Goal: Task Accomplishment & Management: Manage account settings

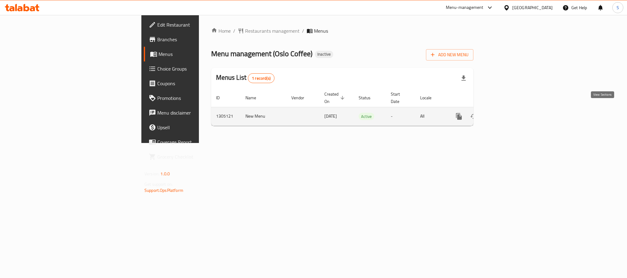
click at [507, 113] on icon "enhanced table" at bounding box center [502, 116] width 7 height 7
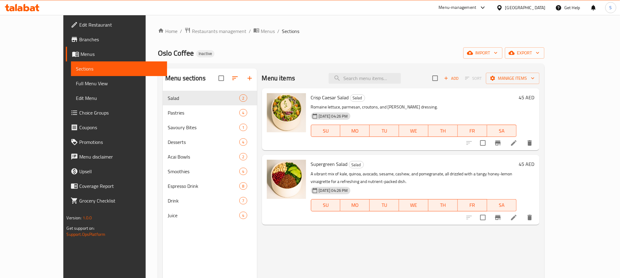
click at [327, 277] on div "Menu items Add Sort Manage items Crisp Caesar Salad Salad Romaine lettuce, parm…" at bounding box center [398, 208] width 282 height 278
click at [327, 255] on div "Menu items Add Sort Manage items Crisp Caesar Salad Salad Romaine lettuce, parm…" at bounding box center [398, 208] width 282 height 278
click at [66, 29] on link "Edit Restaurant" at bounding box center [116, 24] width 101 height 15
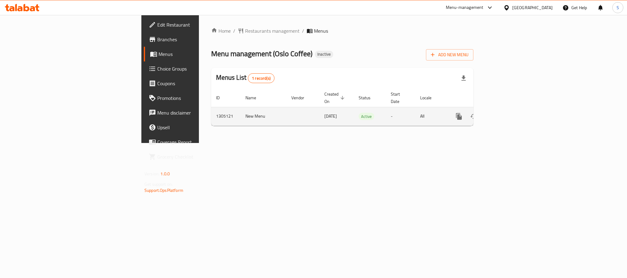
click at [510, 111] on link "enhanced table" at bounding box center [503, 116] width 15 height 15
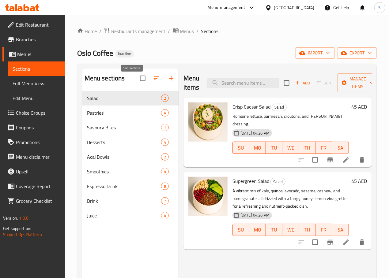
click at [153, 82] on icon "button" at bounding box center [156, 78] width 7 height 7
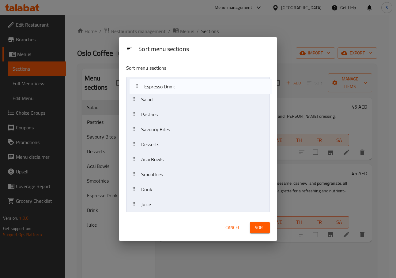
drag, startPoint x: 134, startPoint y: 173, endPoint x: 136, endPoint y: 84, distance: 89.7
click at [136, 84] on nav "Salad Pastries Savoury Bites Desserts Acai Bowls Smoothies Espresso Drink Drink…" at bounding box center [197, 145] width 143 height 136
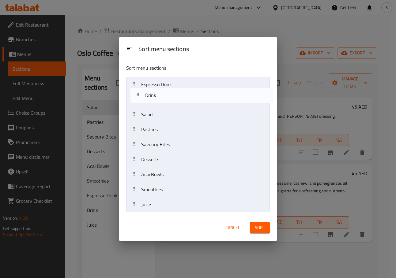
drag, startPoint x: 135, startPoint y: 195, endPoint x: 139, endPoint y: 102, distance: 93.7
click at [139, 102] on nav "Espresso Drink Salad Pastries Savoury Bites Desserts Acai Bowls Smoothies Drink…" at bounding box center [197, 145] width 143 height 136
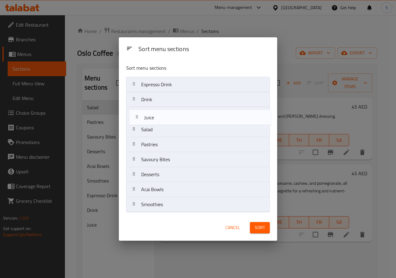
drag, startPoint x: 134, startPoint y: 209, endPoint x: 137, endPoint y: 119, distance: 89.4
click at [137, 119] on nav "Espresso Drink Drink Salad Pastries Savoury Bites Desserts Acai Bowls Smoothies…" at bounding box center [197, 145] width 143 height 136
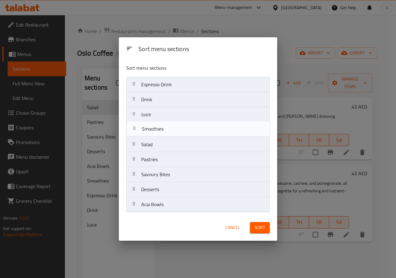
drag, startPoint x: 136, startPoint y: 206, endPoint x: 136, endPoint y: 128, distance: 78.6
click at [136, 128] on nav "Espresso Drink Drink Juice Salad Pastries Savoury Bites Desserts Acai Bowls Smo…" at bounding box center [197, 145] width 143 height 136
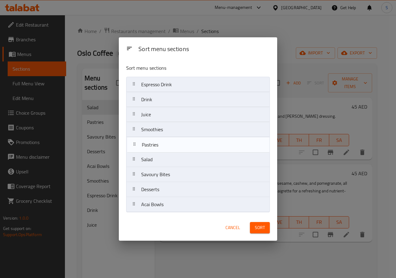
drag, startPoint x: 133, startPoint y: 161, endPoint x: 133, endPoint y: 144, distance: 16.5
click at [133, 144] on nav "Espresso Drink Drink Juice Smoothies Salad Pastries Savoury Bites Desserts Acai…" at bounding box center [197, 145] width 143 height 136
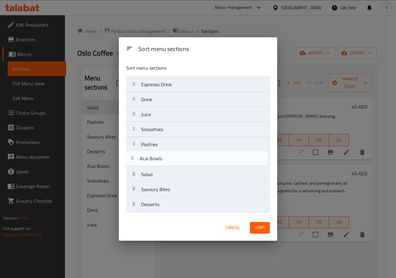
drag, startPoint x: 130, startPoint y: 203, endPoint x: 128, endPoint y: 154, distance: 49.3
click at [128, 154] on nav "Espresso Drink Drink Juice Smoothies Pastries Salad Savoury Bites Desserts Acai…" at bounding box center [197, 145] width 143 height 136
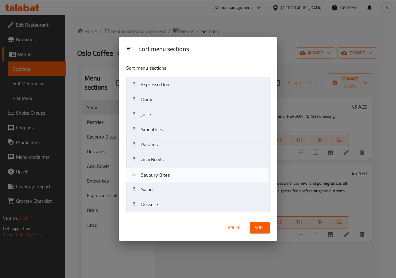
drag, startPoint x: 133, startPoint y: 190, endPoint x: 132, endPoint y: 173, distance: 17.8
click at [132, 173] on nav "Espresso Drink Drink Juice Smoothies Pastries Acai Bowls Salad Savoury Bites De…" at bounding box center [197, 145] width 143 height 136
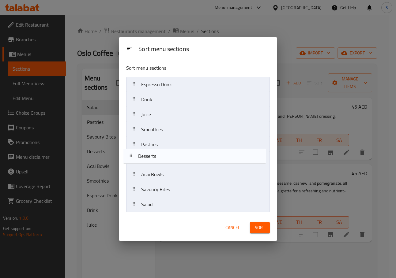
drag, startPoint x: 148, startPoint y: 207, endPoint x: 144, endPoint y: 156, distance: 50.9
click at [144, 156] on nav "Espresso Drink Drink Juice Smoothies Pastries Acai Bowls Savoury Bites Salad De…" at bounding box center [197, 145] width 143 height 136
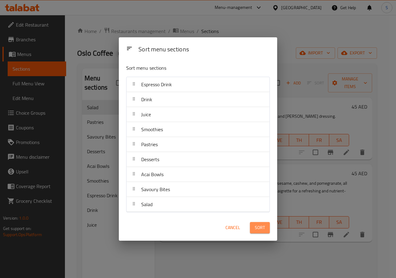
click at [258, 228] on span "Sort" at bounding box center [260, 228] width 10 height 8
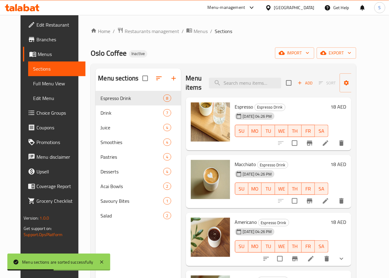
click at [235, 47] on div "Home / Restaurants management / Menus / Sections Oslo Coffee Inactive import ex…" at bounding box center [223, 189] width 265 height 324
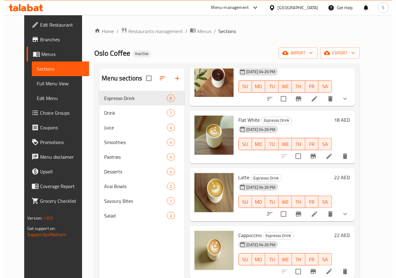
scroll to position [117, 0]
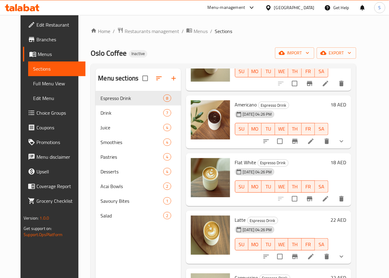
click at [319, 145] on li at bounding box center [310, 141] width 17 height 11
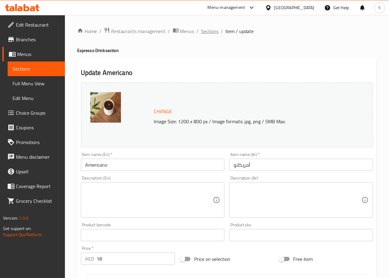
click at [202, 33] on span "Sections" at bounding box center [209, 31] width 17 height 7
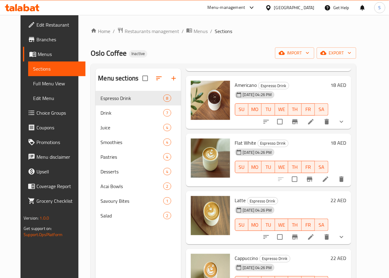
scroll to position [142, 0]
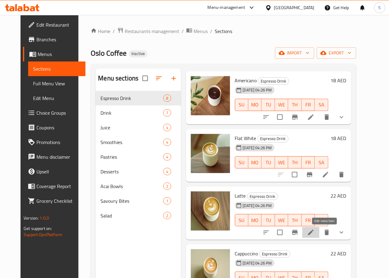
click at [314, 229] on icon at bounding box center [310, 232] width 7 height 7
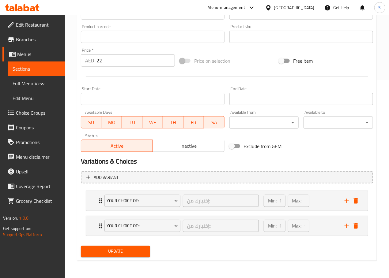
scroll to position [9, 0]
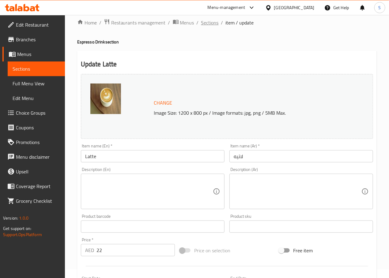
click at [213, 25] on span "Sections" at bounding box center [209, 22] width 17 height 7
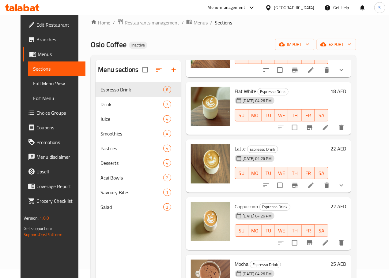
scroll to position [208, 0]
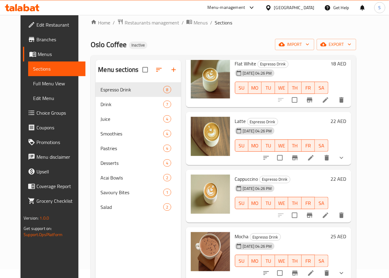
click at [319, 277] on li at bounding box center [310, 273] width 17 height 11
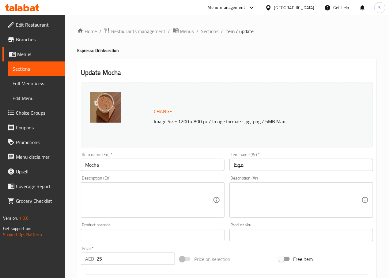
scroll to position [9, 0]
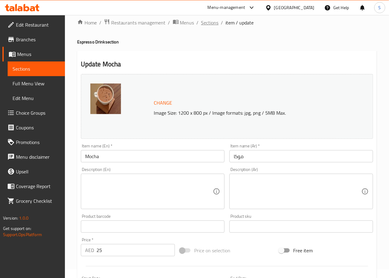
click at [216, 24] on span "Sections" at bounding box center [209, 22] width 17 height 7
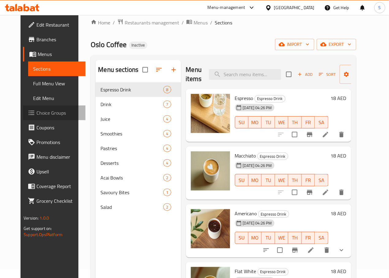
click at [47, 111] on span "Choice Groups" at bounding box center [58, 112] width 44 height 7
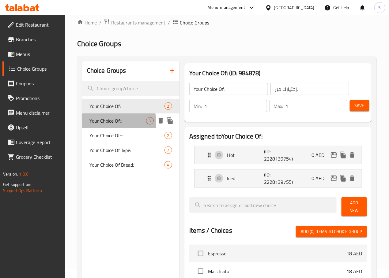
click at [101, 122] on span "Your Choice Of::" at bounding box center [117, 120] width 57 height 7
type input "Your Choice Of::"
type input "إختيارك من::"
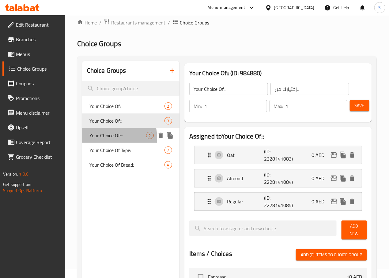
click at [101, 138] on span "Your Choice Of:::" at bounding box center [117, 135] width 57 height 7
type input "Your Choice Of:::"
type input "إختيارك من:::"
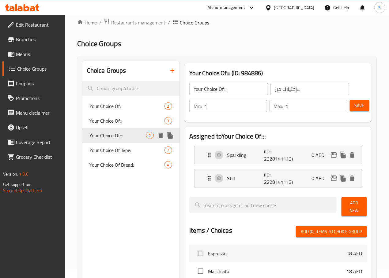
click at [103, 143] on div "Your Choice Of::: 2" at bounding box center [130, 135] width 97 height 15
click at [106, 154] on span "Your Choice Of Type:" at bounding box center [117, 150] width 57 height 7
type input "Your Choice Of Type:"
type input "إختيارك من النوع"
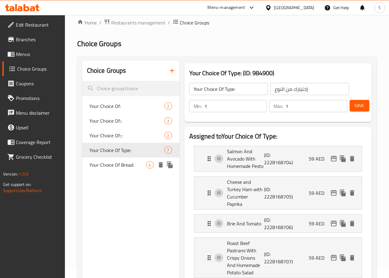
click at [108, 169] on span "Your Choice Of Bread:" at bounding box center [117, 164] width 57 height 7
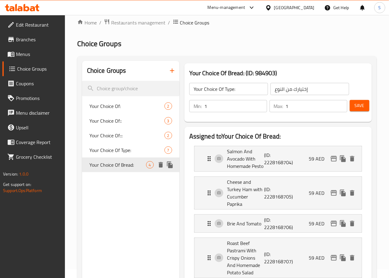
type input "Your Choice Of Bread:"
type input "إختيارك من الخبز:"
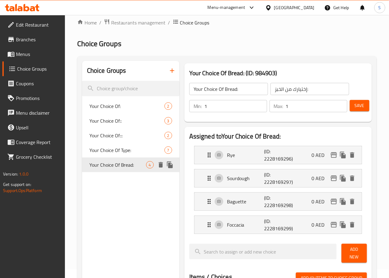
scroll to position [14, 0]
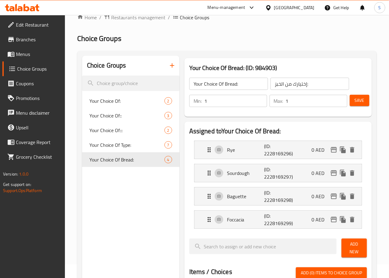
click at [30, 56] on span "Menus" at bounding box center [38, 53] width 44 height 7
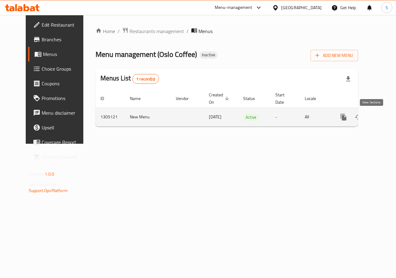
click at [384, 116] on icon "enhanced table" at bounding box center [387, 116] width 7 height 7
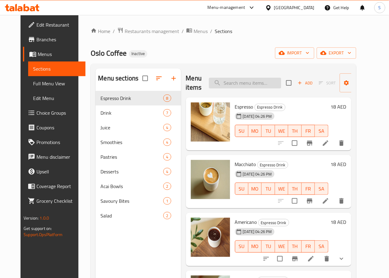
click at [235, 84] on input "search" at bounding box center [245, 83] width 72 height 11
paste input "Organic Green Tea"
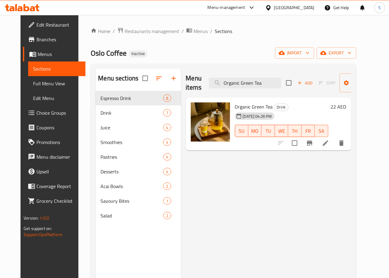
type input "Organic Green Tea"
click at [334, 148] on li at bounding box center [325, 143] width 17 height 11
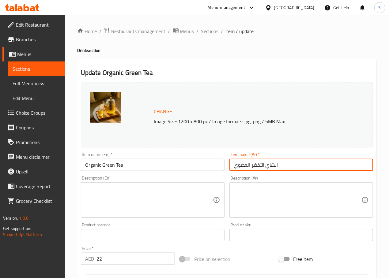
click at [242, 164] on input "الشاي الأخضر العضوي" at bounding box center [300, 165] width 143 height 12
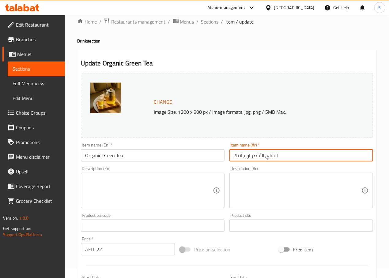
scroll to position [11, 0]
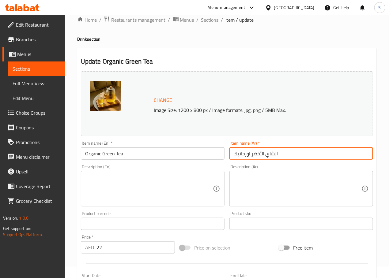
click at [274, 154] on input "الشاي الأخضر اورجانيك" at bounding box center [300, 153] width 143 height 12
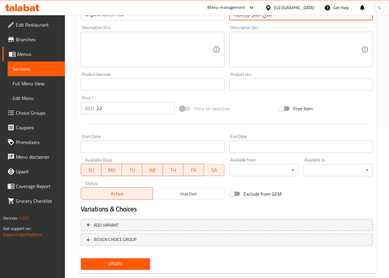
scroll to position [162, 0]
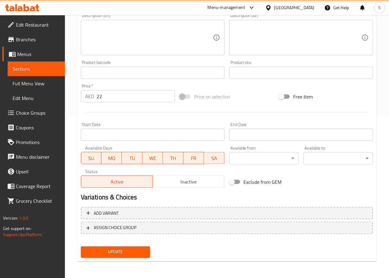
type input "شاي أخضر اورجانيك"
click at [122, 255] on span "Update" at bounding box center [116, 252] width 60 height 8
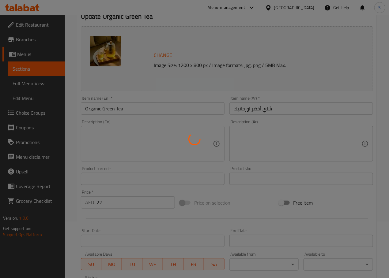
scroll to position [0, 0]
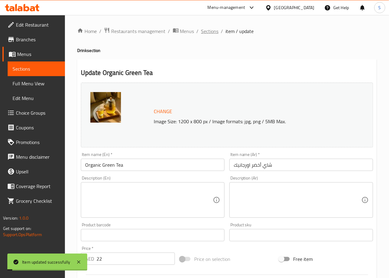
click at [208, 32] on span "Sections" at bounding box center [209, 31] width 17 height 7
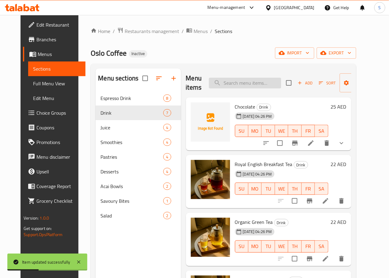
click at [228, 78] on input "search" at bounding box center [245, 83] width 72 height 11
paste input "Ice Lemon Tea"
type input "Ice Lemon Tea"
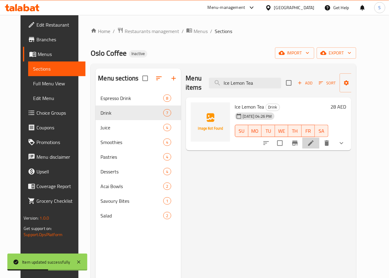
click at [319, 147] on li at bounding box center [310, 143] width 17 height 11
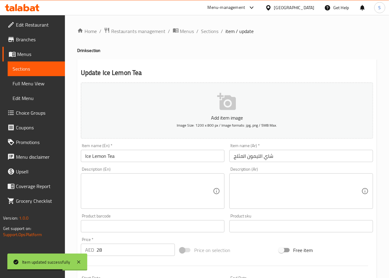
click at [259, 156] on input "شاي الليمون المثلج" at bounding box center [300, 156] width 143 height 12
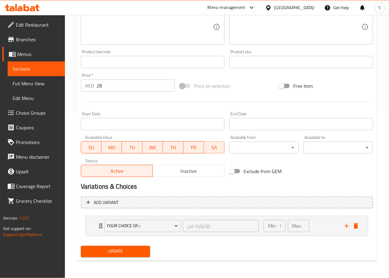
scroll to position [162, 0]
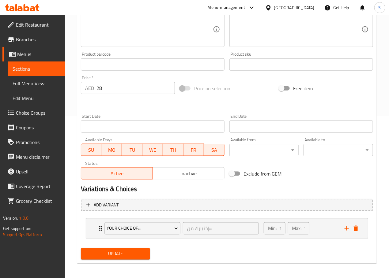
type input "شاي ليمون ايس"
click at [118, 251] on span "Update" at bounding box center [116, 254] width 60 height 8
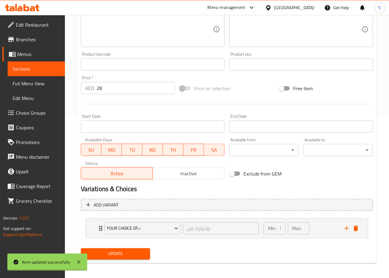
scroll to position [0, 0]
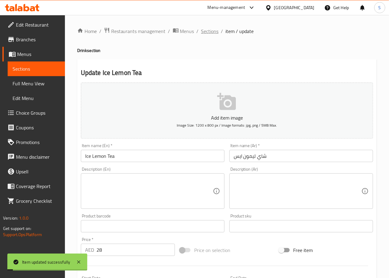
click at [210, 33] on span "Sections" at bounding box center [209, 31] width 17 height 7
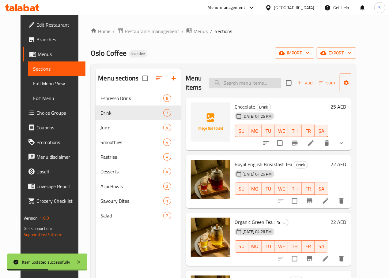
click at [221, 79] on input "search" at bounding box center [245, 83] width 72 height 11
paste input "Ice Peach Tea"
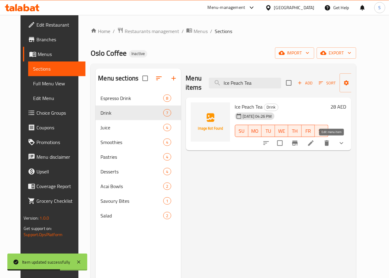
type input "Ice Peach Tea"
click at [314, 145] on icon at bounding box center [310, 142] width 7 height 7
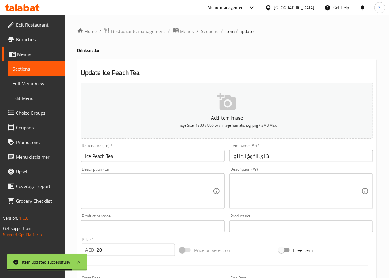
click at [255, 155] on input "شاي الخوخ المثلج" at bounding box center [300, 156] width 143 height 12
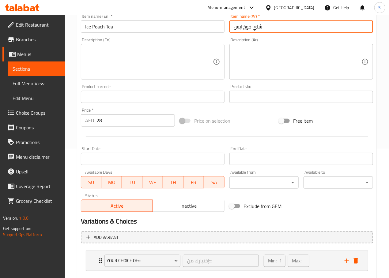
scroll to position [165, 0]
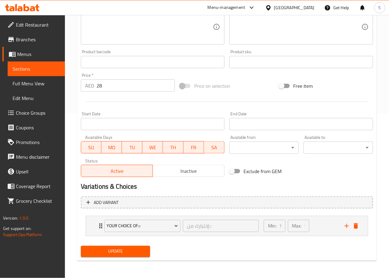
type input "شاي خوخ ايس"
click at [117, 254] on span "Update" at bounding box center [116, 252] width 60 height 8
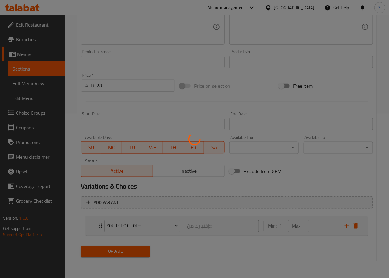
scroll to position [0, 0]
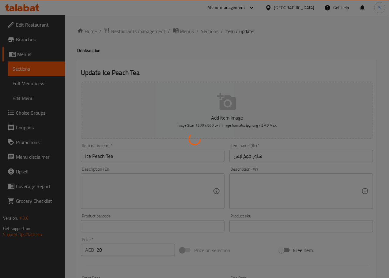
click at [212, 36] on div at bounding box center [194, 139] width 389 height 278
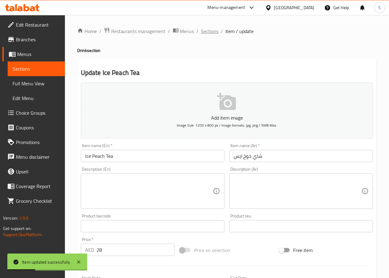
click at [205, 28] on span "Sections" at bounding box center [209, 31] width 17 height 7
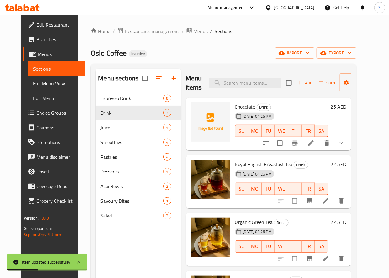
scroll to position [5, 0]
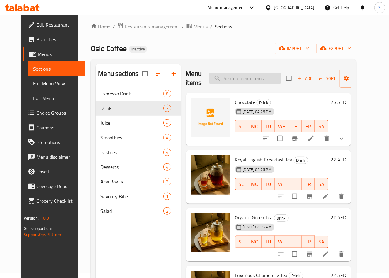
click at [218, 76] on input "search" at bounding box center [245, 78] width 72 height 11
paste input "Mocha Overload"
type input "Mocha Overload"
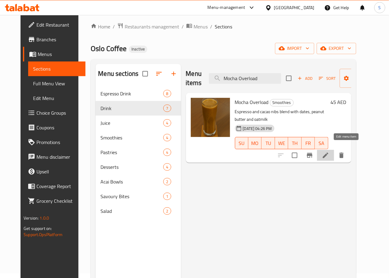
click at [329, 152] on icon at bounding box center [325, 155] width 7 height 7
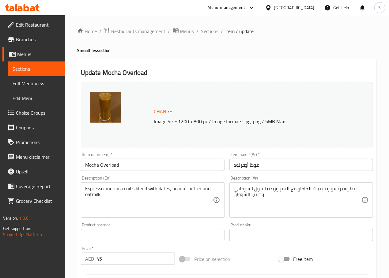
click at [355, 191] on textarea "خليط إسبريسو و حبيبات الكاكاو مع التمر وزبدة الفول السوداني وحليب الشوفان" at bounding box center [297, 200] width 128 height 29
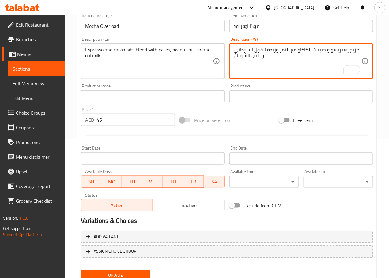
scroll to position [162, 0]
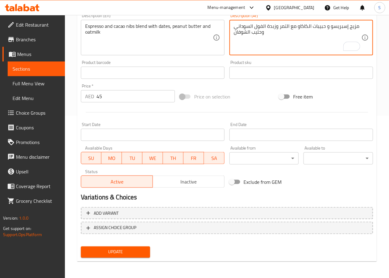
type textarea "مزيج إسبريسو و حبيبات الكاكاو مع التمر وزبدة الفول السوداني وحليب الشوفان"
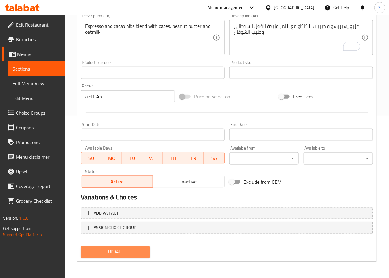
click at [119, 253] on span "Update" at bounding box center [116, 252] width 60 height 8
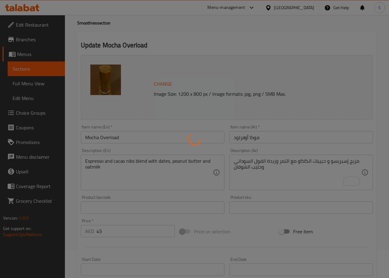
scroll to position [0, 0]
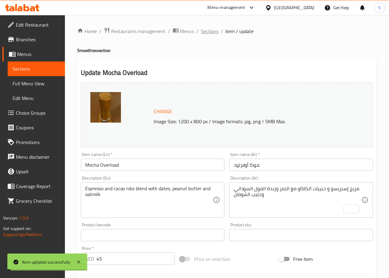
click at [205, 34] on span "Sections" at bounding box center [209, 31] width 17 height 7
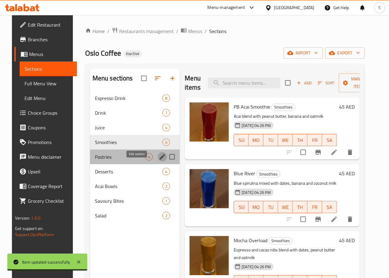
click at [159, 160] on icon "edit" at bounding box center [162, 157] width 6 height 6
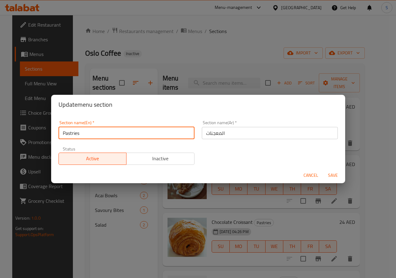
click at [124, 130] on input "Pastries" at bounding box center [126, 133] width 136 height 12
type input "Pastries And Sweet"
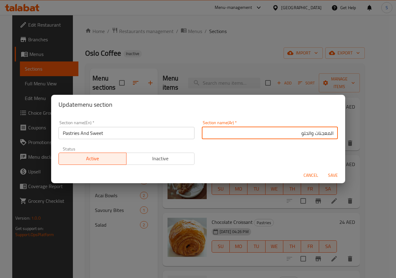
type input "المعجنات والحلو"
click at [323, 170] on button "Save" at bounding box center [333, 175] width 20 height 11
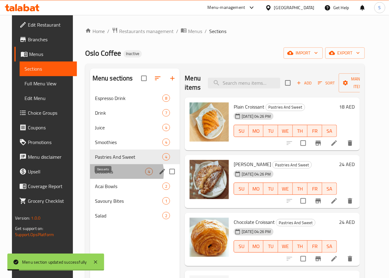
click at [112, 175] on span "Desserts" at bounding box center [120, 171] width 50 height 7
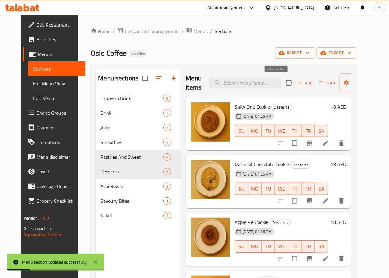
click at [282, 83] on input "checkbox" at bounding box center [288, 82] width 13 height 13
checkbox input "true"
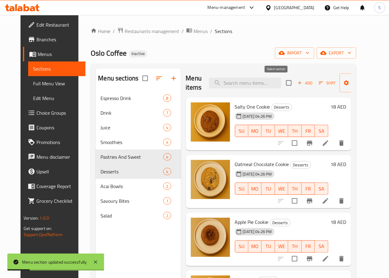
checkbox input "true"
click at [346, 88] on span "Manage items" at bounding box center [359, 82] width 31 height 15
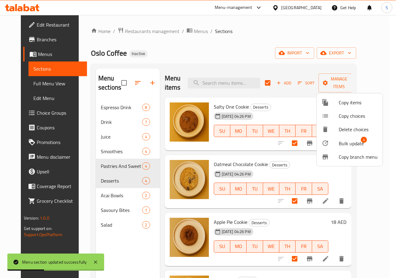
click at [340, 141] on span "Bulk update" at bounding box center [350, 143] width 25 height 7
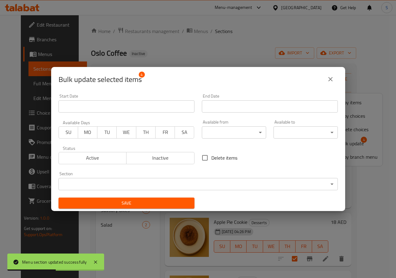
click at [196, 178] on body "Menu section updated successfully ​ Menu-management United Arab Emirates Get He…" at bounding box center [198, 146] width 396 height 263
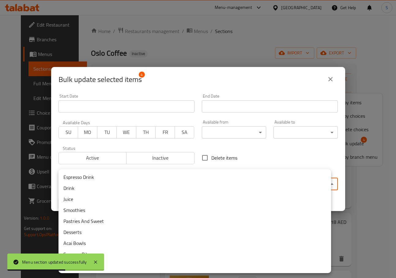
click at [123, 228] on li "Desserts" at bounding box center [194, 232] width 272 height 11
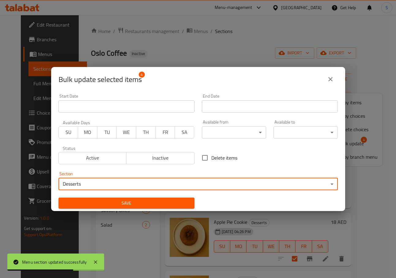
click at [136, 186] on body "Menu section updated successfully ​ Menu-management United Arab Emirates Get He…" at bounding box center [198, 146] width 396 height 263
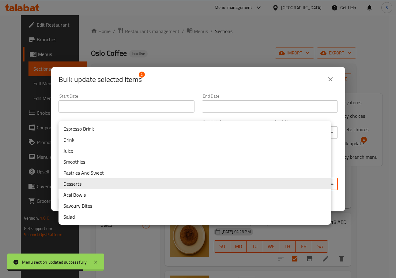
click at [113, 172] on li "Pastries And Sweet" at bounding box center [194, 172] width 272 height 11
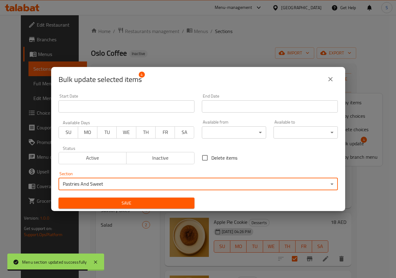
click at [106, 204] on span "Save" at bounding box center [126, 203] width 126 height 8
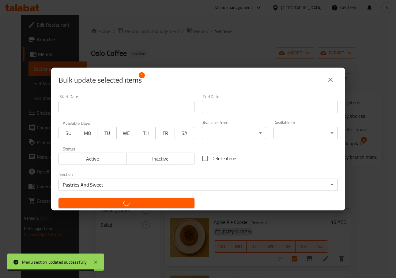
checkbox input "false"
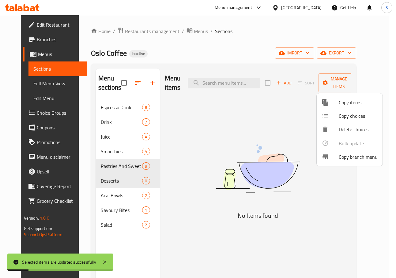
click at [178, 195] on div at bounding box center [198, 139] width 396 height 278
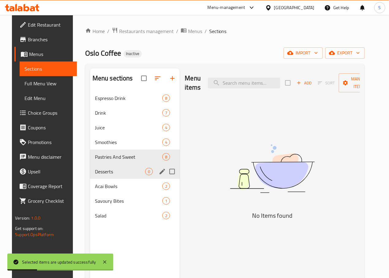
click at [165, 178] on input "Menu sections" at bounding box center [171, 171] width 13 height 13
checkbox input "true"
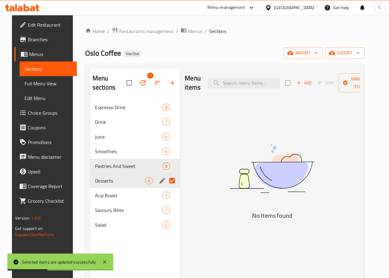
click at [136, 80] on button "button" at bounding box center [143, 83] width 15 height 15
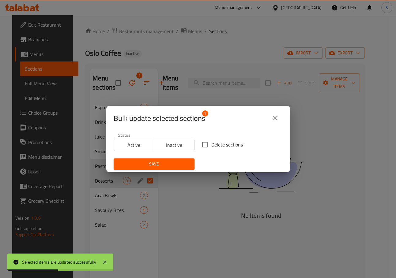
click at [189, 145] on button "Inactive" at bounding box center [174, 145] width 41 height 12
click at [177, 142] on span "Inactive" at bounding box center [173, 145] width 35 height 9
click at [206, 145] on input "Delete sections" at bounding box center [204, 144] width 13 height 13
checkbox input "true"
click at [157, 163] on span "Save" at bounding box center [153, 164] width 71 height 8
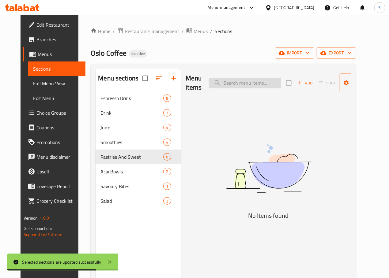
click at [225, 88] on input "search" at bounding box center [245, 83] width 72 height 11
paste input "Oatmeal"
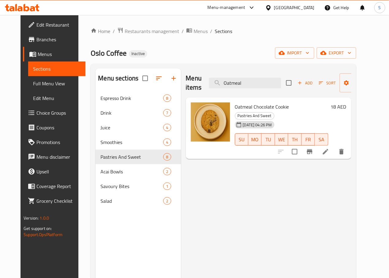
type input "Oatmeal"
click at [329, 148] on icon at bounding box center [325, 151] width 7 height 7
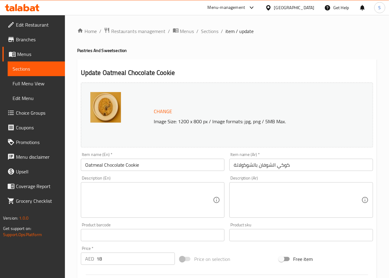
click at [255, 167] on input "كوكي الشوفان بالشوكولاتة" at bounding box center [300, 165] width 143 height 12
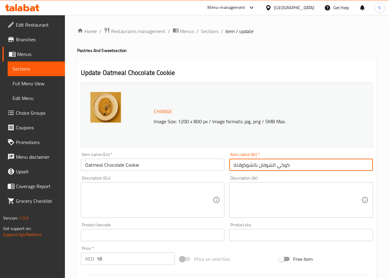
click at [275, 165] on input "كوكي الشوفان بالشوكولاتة" at bounding box center [300, 165] width 143 height 12
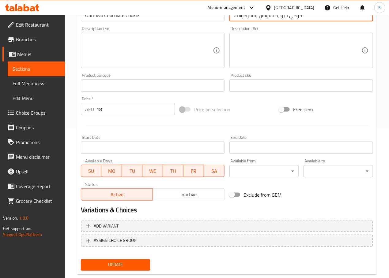
scroll to position [162, 0]
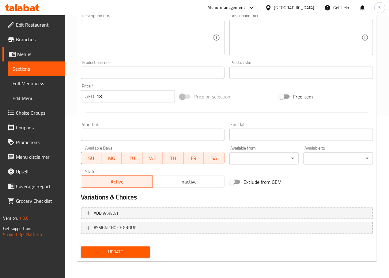
type input "كوكي حبوب الشوفان بالشوكولاتة"
click at [118, 250] on span "Update" at bounding box center [116, 252] width 60 height 8
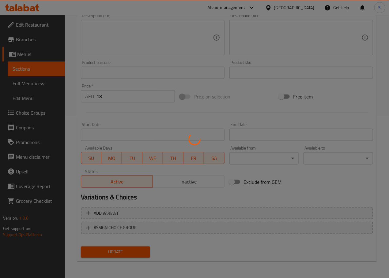
scroll to position [0, 0]
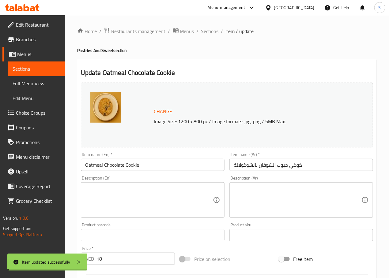
click at [203, 29] on span "Sections" at bounding box center [209, 31] width 17 height 7
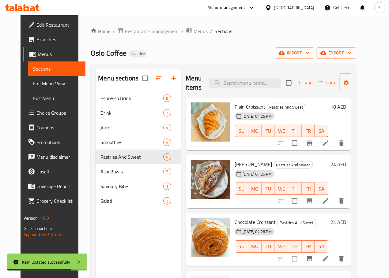
click at [42, 109] on span "Choice Groups" at bounding box center [58, 112] width 44 height 7
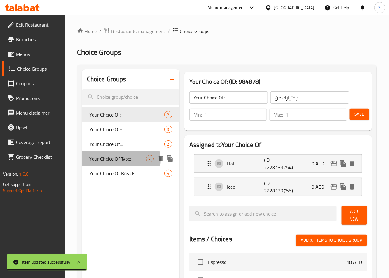
click at [120, 160] on span "Your Choice Of Type:" at bounding box center [117, 158] width 57 height 7
type input "Your Choice Of Type:"
type input "إختيارك من النوع"
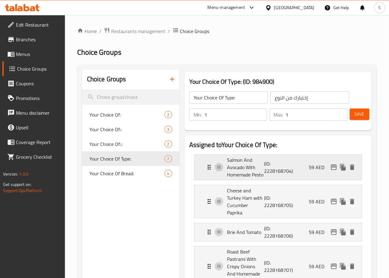
click at [205, 173] on div "Salmon And Avocado With Homemade Pesto (ID: 2228168704) 59 AED" at bounding box center [279, 167] width 149 height 25
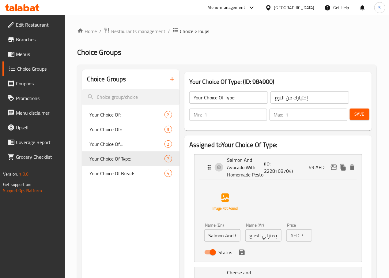
click at [245, 238] on input "سلمون وأفوكادو مع بيستو منزلي الصنع" at bounding box center [263, 235] width 36 height 12
click at [239, 254] on icon "save" at bounding box center [242, 253] width 6 height 6
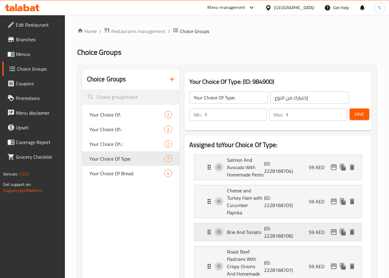
type input "سلمون وأفوكادو مع [PERSON_NAME]"
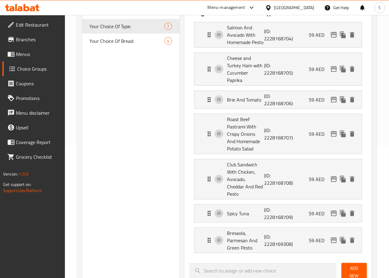
scroll to position [133, 0]
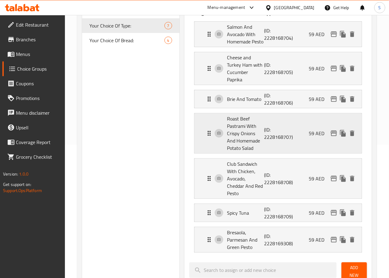
click at [242, 129] on p "Roast Beef Pastrami With Crispy Onions And Homemade Potato Salad" at bounding box center [245, 133] width 37 height 37
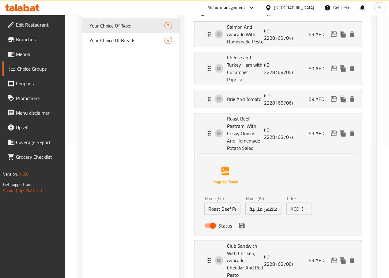
click at [245, 203] on input "بسطرمة لحم بقري مشوي مع بصل مقرمش وسلطة بطاطس منزلية" at bounding box center [263, 209] width 36 height 12
click at [239, 223] on icon "save" at bounding box center [242, 226] width 6 height 6
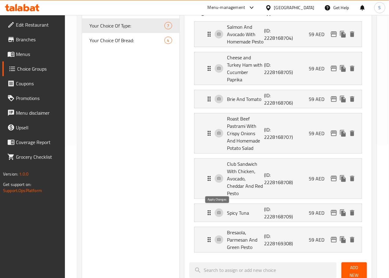
type input "بسطرمة لحم بقري مشوي مع بصل مقرمش وسلطة بطاطس بيتي"
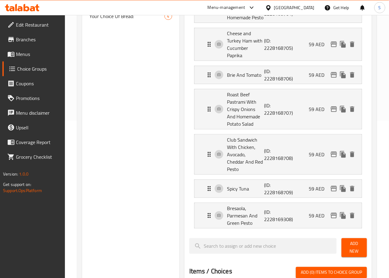
scroll to position [158, 0]
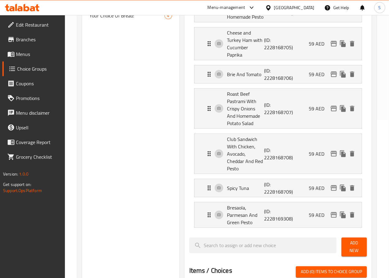
click at [377, 138] on div "Home / Restaurants management / Choice Groups Choice Groups Choice Groups Your …" at bounding box center [227, 187] width 324 height 660
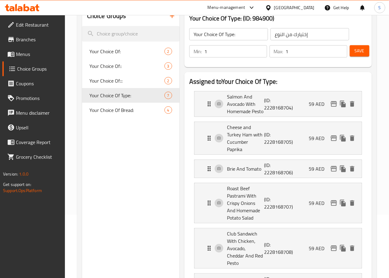
scroll to position [0, 0]
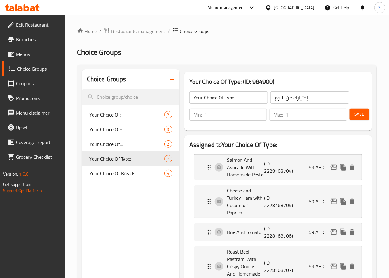
click at [358, 114] on span "Save" at bounding box center [359, 114] width 10 height 8
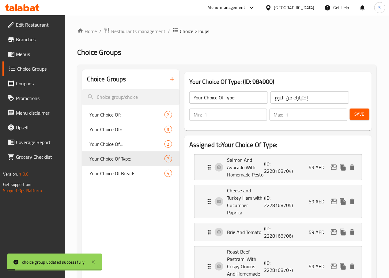
click at [33, 53] on span "Menus" at bounding box center [38, 53] width 44 height 7
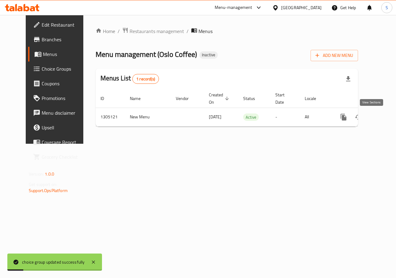
click at [384, 116] on icon "enhanced table" at bounding box center [387, 116] width 7 height 7
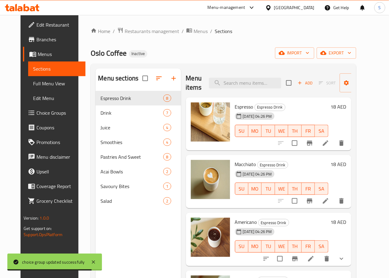
click at [33, 105] on link "Edit Menu" at bounding box center [56, 98] width 57 height 15
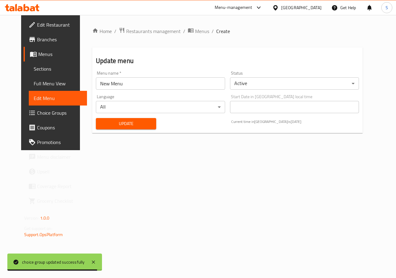
click at [37, 112] on span "Choice Groups" at bounding box center [59, 112] width 45 height 7
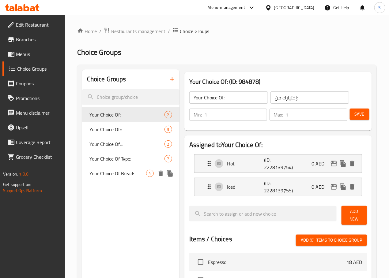
click at [112, 161] on span "Your Choice Of Type:" at bounding box center [126, 158] width 75 height 7
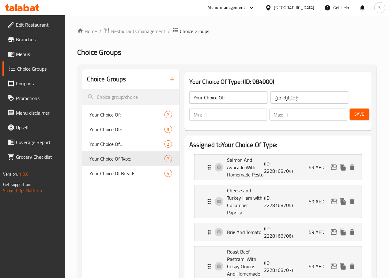
type input "Your Choice Of Type:"
type input "إختيارك من النوع"
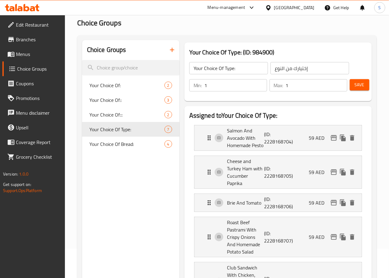
scroll to position [30, 0]
click at [227, 169] on p "Cheese and Turkey Ham with Cucumber Paprika" at bounding box center [245, 171] width 37 height 29
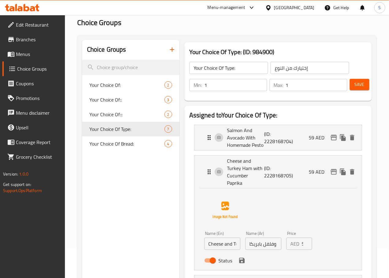
click at [251, 238] on input "جبنة و لحم ديك رومي مقدد مع خيار وفلفل بابريكا" at bounding box center [263, 244] width 36 height 12
click at [239, 258] on icon "save" at bounding box center [242, 261] width 6 height 6
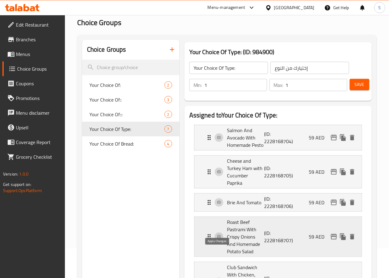
type input "جبنة و لحم ديك رومي مقدد مع خيار [PERSON_NAME]"
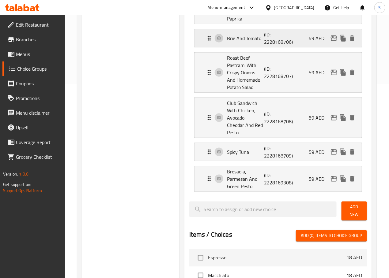
scroll to position [195, 0]
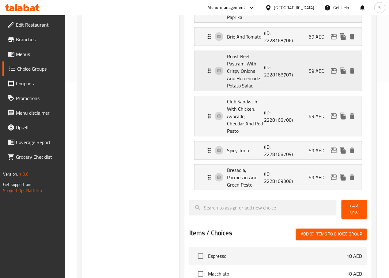
click at [227, 53] on p "Roast Beef Pastrami With Crispy Onions And Homemade Potato Salad" at bounding box center [245, 71] width 37 height 37
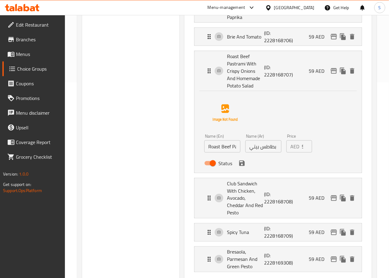
click at [252, 140] on input "بسطرمة لحم بقري مشوي مع بصل مقرمش وسلطة بطاطس بيتي" at bounding box center [263, 146] width 36 height 12
click at [245, 140] on input "بسطرمة لحم بقري مشوي مع بصل مقرمش وسلطة بطاطس بيتي" at bounding box center [263, 146] width 36 height 12
click at [239, 161] on icon "save" at bounding box center [242, 164] width 6 height 6
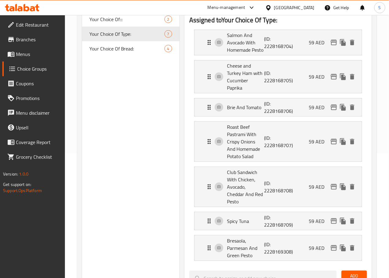
scroll to position [123, 0]
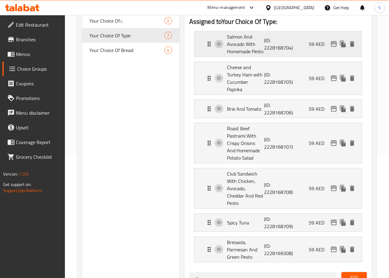
click at [238, 50] on p "Salmon And Avocado With Homemade Pesto" at bounding box center [245, 44] width 37 height 22
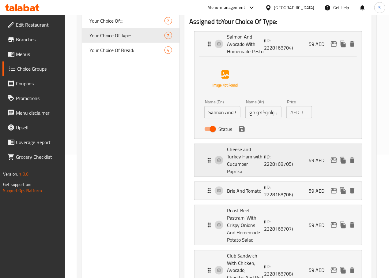
click at [227, 165] on p "Cheese and Turkey Ham with Cucumber Paprika" at bounding box center [245, 160] width 37 height 29
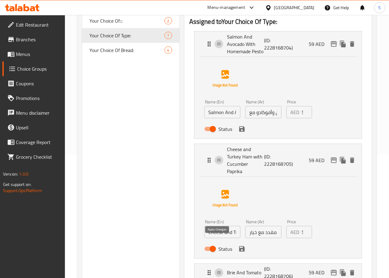
click at [237, 246] on button "save" at bounding box center [241, 248] width 9 height 9
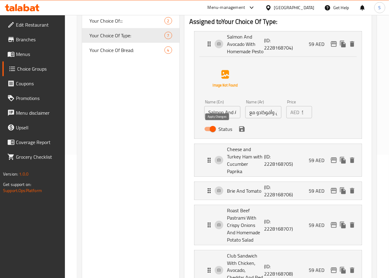
click at [238, 132] on icon "save" at bounding box center [241, 128] width 7 height 7
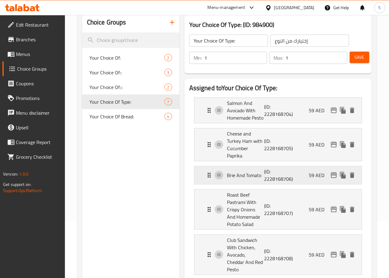
scroll to position [54, 0]
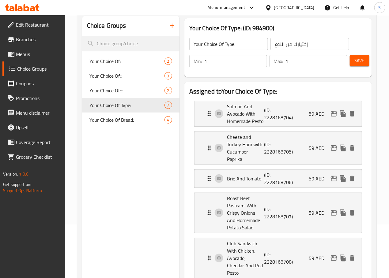
click at [358, 60] on span "Save" at bounding box center [359, 61] width 10 height 8
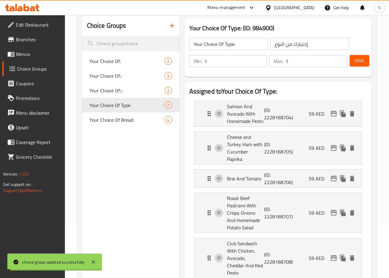
click at [21, 55] on span "Menus" at bounding box center [38, 53] width 44 height 7
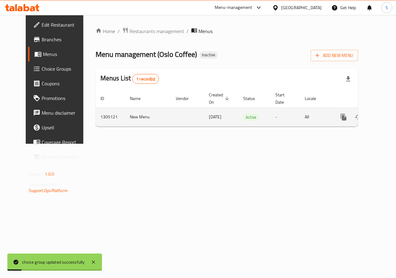
click at [380, 117] on link "enhanced table" at bounding box center [387, 117] width 15 height 15
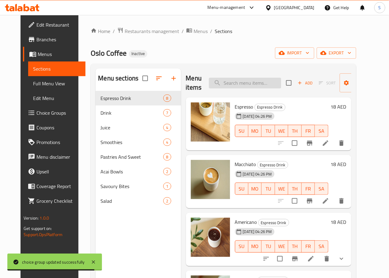
click at [229, 79] on input "search" at bounding box center [245, 83] width 72 height 11
paste input "Supergreen Salad"
type input "Supergreen Salad"
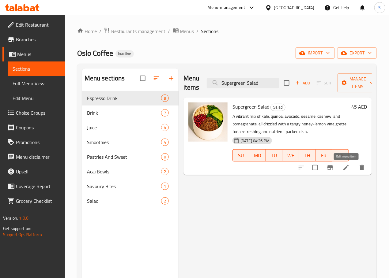
click at [346, 171] on icon at bounding box center [345, 167] width 7 height 7
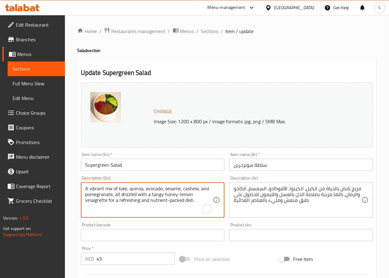
click at [96, 190] on textarea "A vibrant mix of kale, quinoa, avocado, sesame, cashew, and pomegranate, all dr…" at bounding box center [149, 200] width 128 height 29
type textarea "A mix of kale, quinoa, avocado, sesame, cashew, and pomegranate, all drizzled w…"
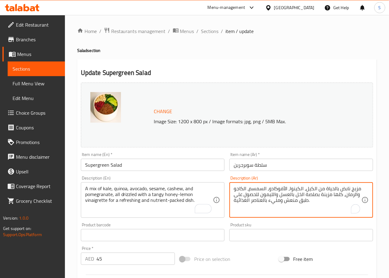
click at [330, 188] on textarea "مزيج نابض بالحياة من الكيل، الكينوا، الأفوكادو، السمسم، الكاجو والرمان، كلها مز…" at bounding box center [297, 200] width 128 height 29
click at [322, 197] on textarea "مزيج من الكيل، الكينوا، الأفوكادو، السمسم، الكاجو والرمان، كلها مزينة بصلصة الخ…" at bounding box center [297, 200] width 128 height 29
click at [284, 196] on textarea "مزيج من الكيل، الكينوا، الأفوكادو، السمسم، الكاجو والرمان، كلها مزينة بخل بالعس…" at bounding box center [297, 200] width 128 height 29
click at [249, 195] on textarea "مزيج من الكيل، الكينوا، الأفوكادو، السمسم، الكاجو والرمان، كلها مزينة بخل بالعس…" at bounding box center [297, 200] width 128 height 29
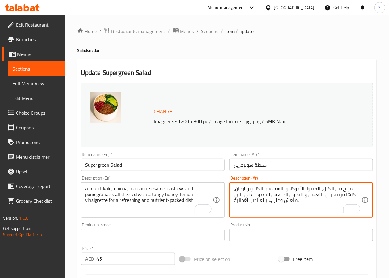
click at [249, 195] on textarea "مزيج من الكيل، الكينوا، الأفوكادو، السمسم، الكاجو والرمان، كلها مزينة بخل بالعس…" at bounding box center [297, 200] width 128 height 29
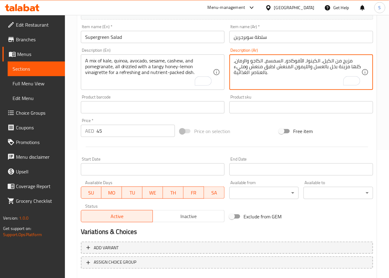
scroll to position [162, 0]
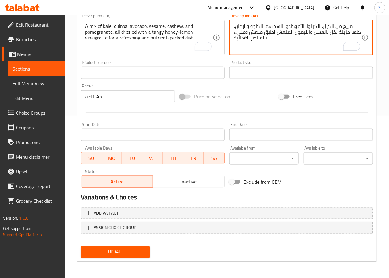
type textarea "مزيج من الكيل، الكينوا، الأفوكادو، السمسم، الكاجو والرمان، كلها مزينة بخل بالعس…"
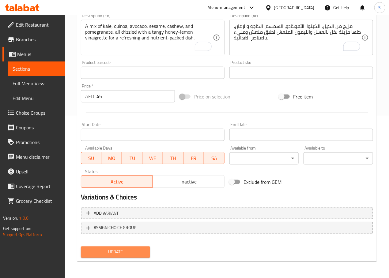
click at [120, 255] on span "Update" at bounding box center [116, 252] width 60 height 8
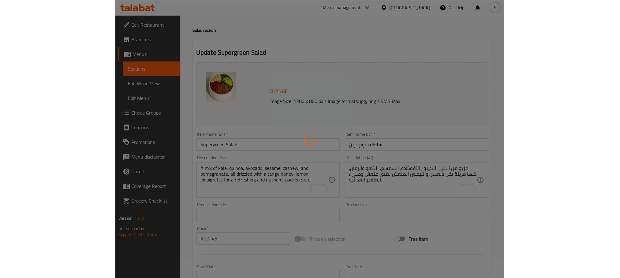
scroll to position [6, 0]
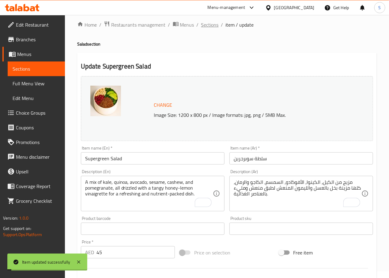
click at [206, 28] on span "Sections" at bounding box center [209, 24] width 17 height 7
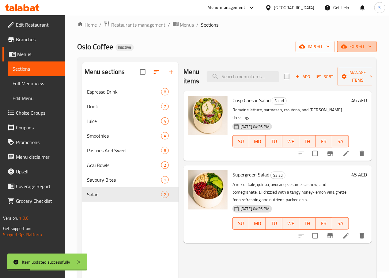
click at [351, 52] on button "export" at bounding box center [356, 46] width 39 height 11
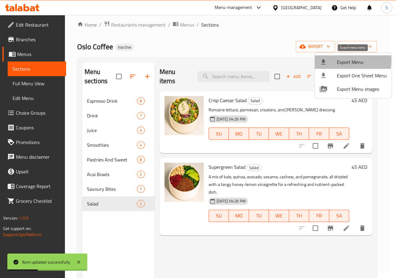
click at [340, 61] on span "Export Menu" at bounding box center [362, 61] width 50 height 7
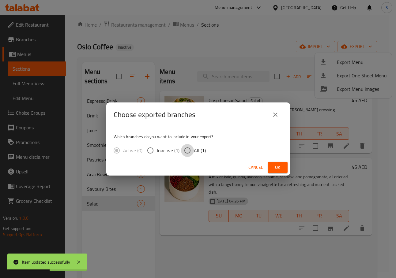
click at [192, 152] on input "All (1)" at bounding box center [187, 150] width 13 height 13
radio input "true"
click at [273, 164] on span "Ok" at bounding box center [278, 168] width 10 height 8
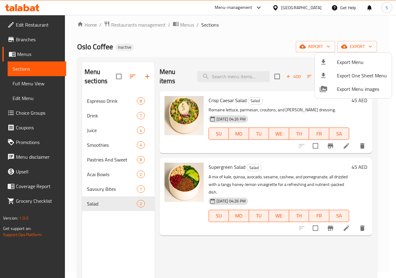
click at [171, 45] on div at bounding box center [198, 139] width 396 height 278
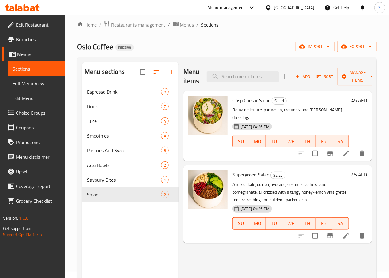
click at [220, 42] on div "Oslo Coffee Inactive import export" at bounding box center [226, 46] width 299 height 11
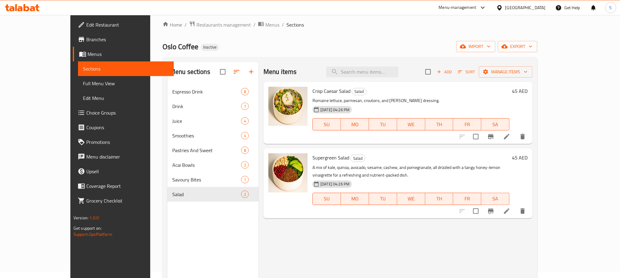
click at [525, 12] on div "[GEOGRAPHIC_DATA]" at bounding box center [520, 7] width 59 height 15
click at [526, 6] on div "[GEOGRAPHIC_DATA]" at bounding box center [525, 7] width 40 height 7
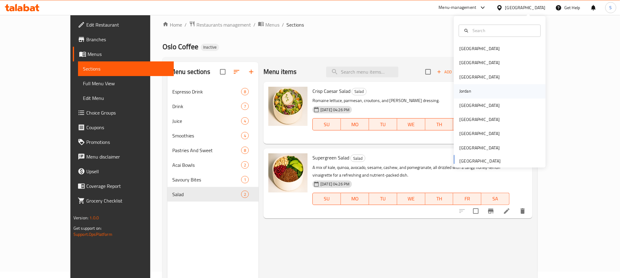
click at [470, 90] on div "Jordan" at bounding box center [500, 91] width 92 height 14
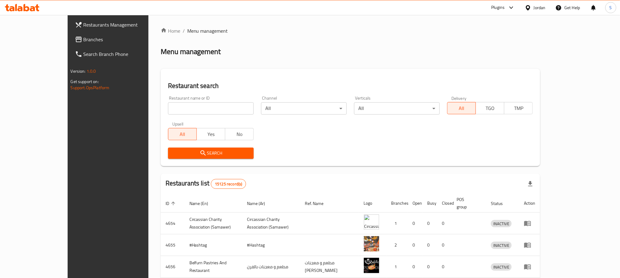
click at [84, 39] on span "Branches" at bounding box center [125, 39] width 83 height 7
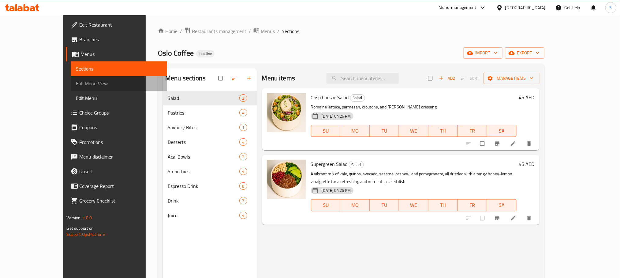
click at [71, 88] on link "Full Menu View" at bounding box center [119, 83] width 96 height 15
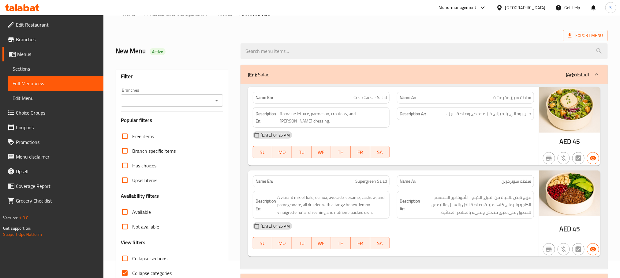
scroll to position [69, 0]
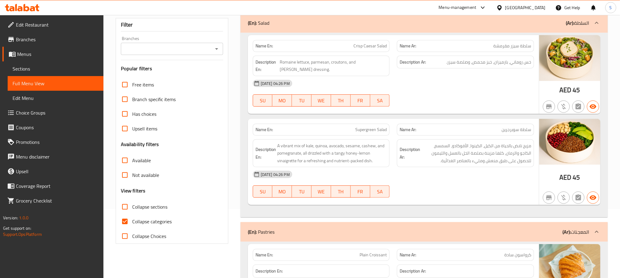
click at [145, 218] on span "Collapse categories" at bounding box center [151, 221] width 39 height 7
click at [132, 218] on input "Collapse categories" at bounding box center [124, 221] width 15 height 15
checkbox input "false"
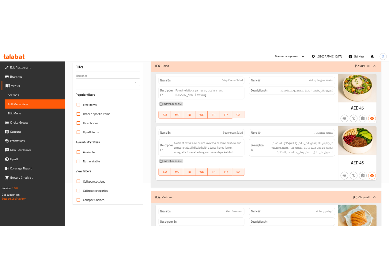
scroll to position [0, 0]
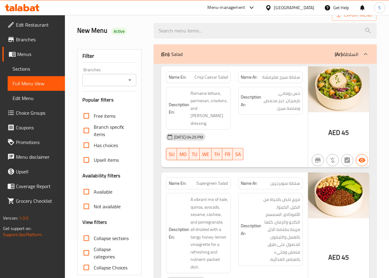
scroll to position [36, 0]
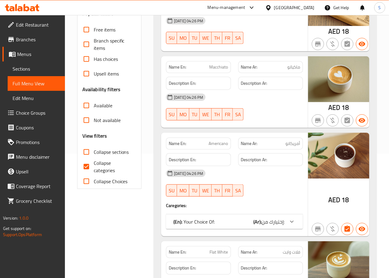
scroll to position [126, 0]
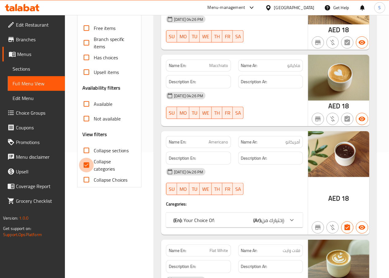
click at [88, 168] on input "Collapse categories" at bounding box center [86, 165] width 15 height 15
checkbox input "false"
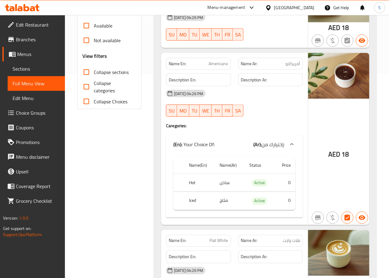
scroll to position [214, 0]
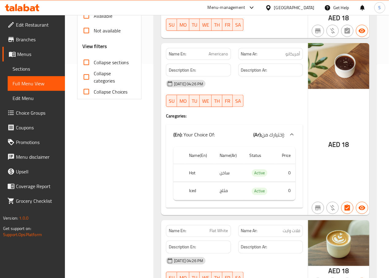
click at [211, 56] on span "Americano" at bounding box center [218, 54] width 19 height 6
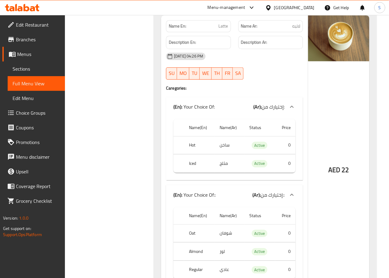
scroll to position [491, 0]
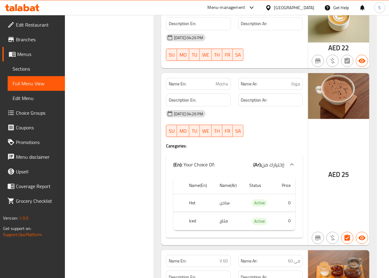
scroll to position [804, 0]
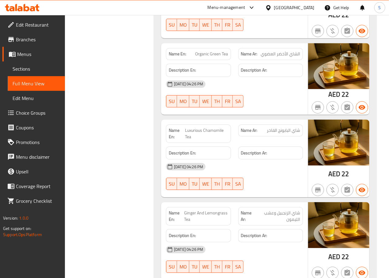
scroll to position [1376, 0]
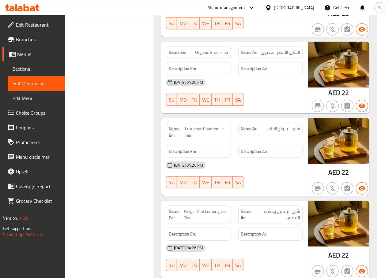
copy span "Organic Green Tea"
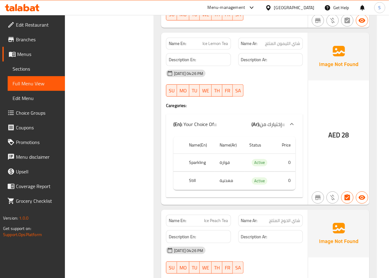
scroll to position [1628, 0]
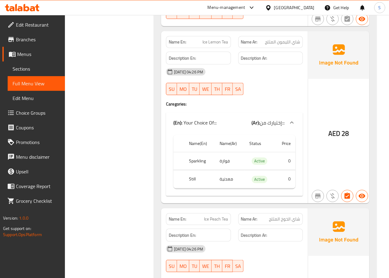
copy span "Ice Lemon Tea"
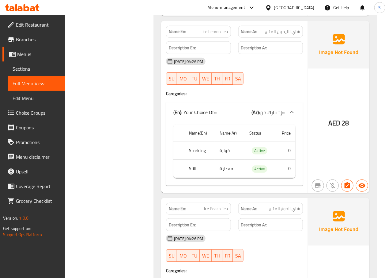
copy th "Still"
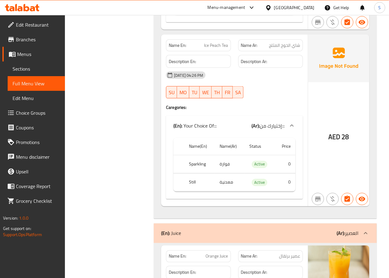
scroll to position [1806, 0]
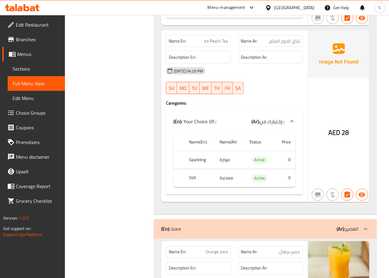
copy span "Ice Peach Tea"
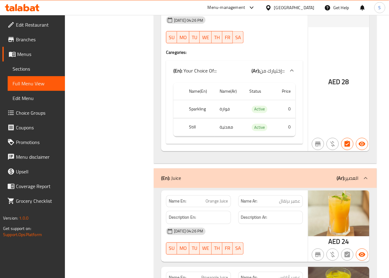
scroll to position [1861, 0]
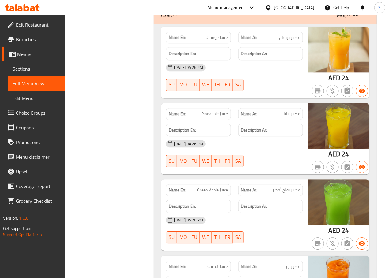
scroll to position [2023, 0]
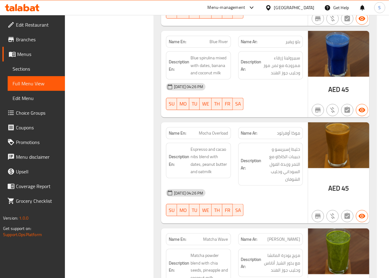
scroll to position [2455, 0]
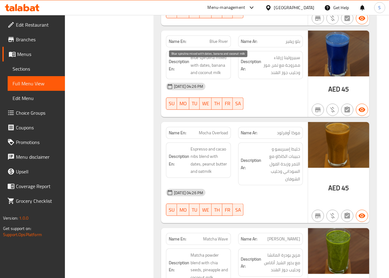
click at [204, 67] on span "Blue spirulina mixed with dates, banana and coconut milk" at bounding box center [208, 65] width 37 height 23
copy span "spirulina"
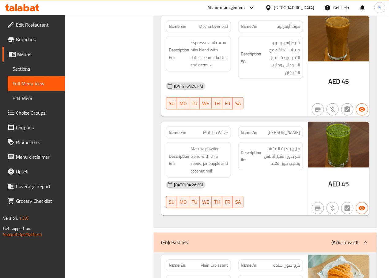
scroll to position [2567, 0]
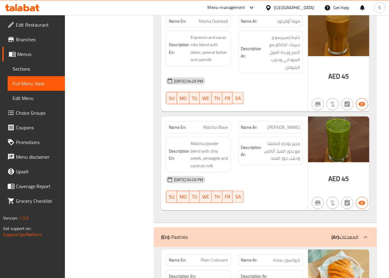
copy span "Mocha Overload"
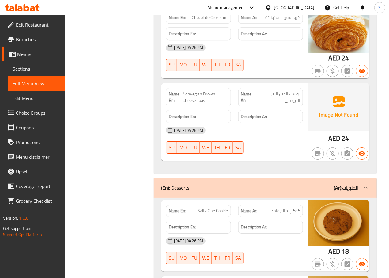
scroll to position [2963, 0]
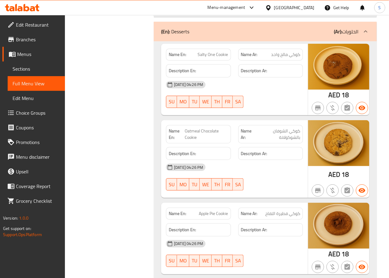
scroll to position [3118, 0]
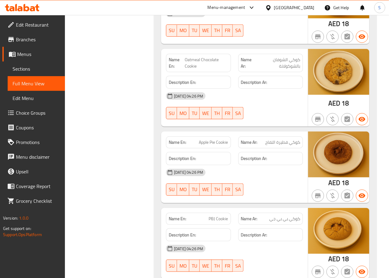
scroll to position [3190, 0]
copy span "Oatmeal"
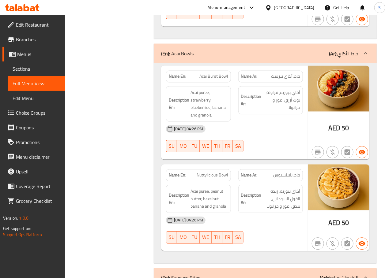
scroll to position [3475, 0]
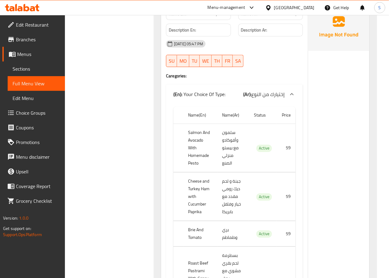
scroll to position [3736, 0]
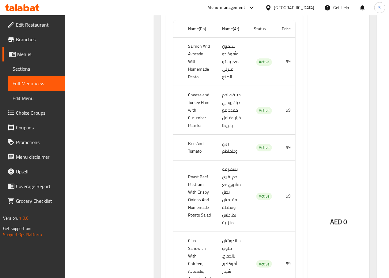
scroll to position [3840, 0]
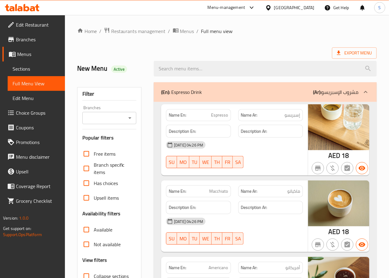
scroll to position [48, 0]
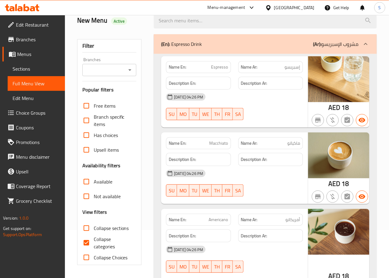
click at [85, 245] on input "Collapse categories" at bounding box center [86, 243] width 15 height 15
checkbox input "false"
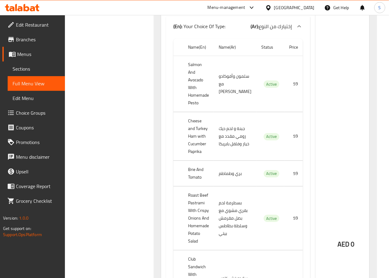
scroll to position [3772, 0]
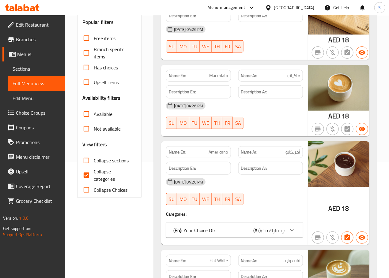
scroll to position [121, 0]
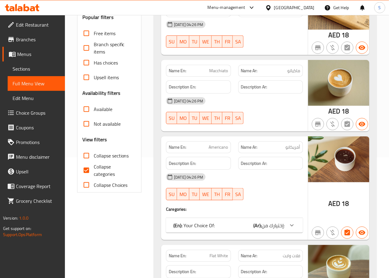
click at [84, 168] on input "Collapse categories" at bounding box center [86, 170] width 15 height 15
checkbox input "false"
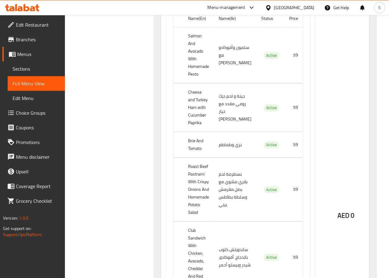
scroll to position [3819, 0]
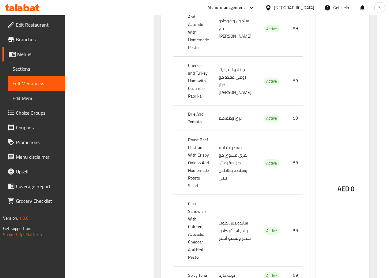
copy th "Brie"
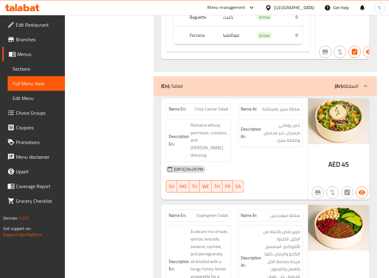
scroll to position [4226, 0]
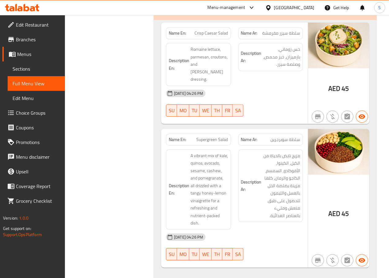
scroll to position [4303, 0]
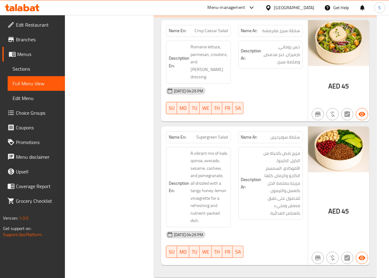
copy span "Supergreen Salad"
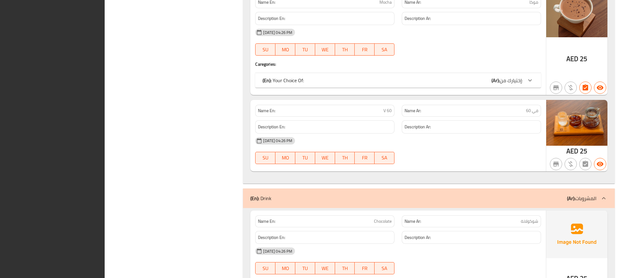
click at [286, 54] on span "MO" at bounding box center [285, 49] width 15 height 9
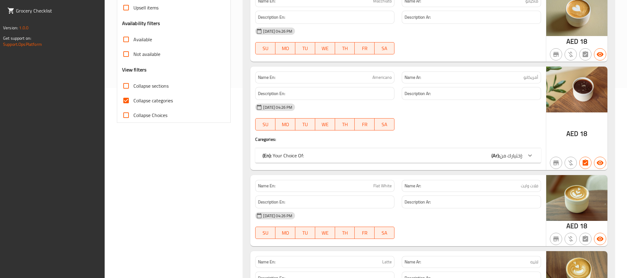
click at [184, 83] on div "Free items Branch specific items Has choices Upsell items Availability filters …" at bounding box center [174, 39] width 104 height 166
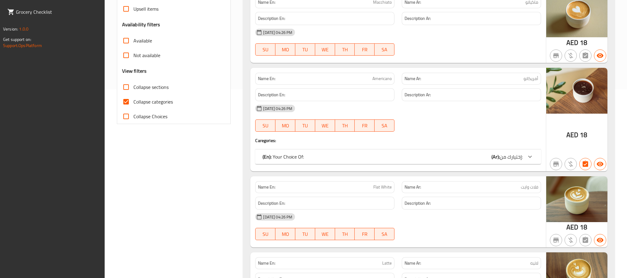
click at [148, 98] on span "Collapse categories" at bounding box center [152, 101] width 39 height 7
click at [133, 98] on input "Collapse categories" at bounding box center [126, 102] width 15 height 15
checkbox input "false"
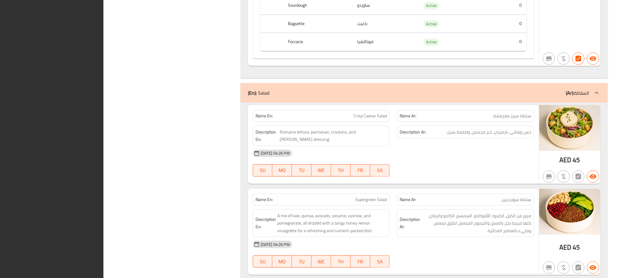
scroll to position [3938, 0]
